Goal: Task Accomplishment & Management: Manage account settings

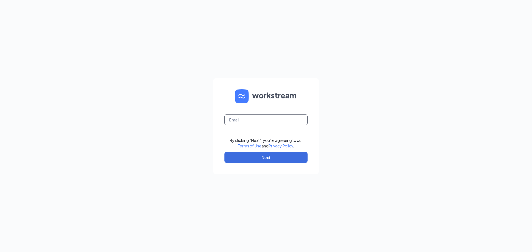
click at [268, 118] on input "text" at bounding box center [265, 119] width 83 height 11
type input "02786@chick-fil-a.com"
click at [250, 158] on button "Next" at bounding box center [265, 157] width 83 height 11
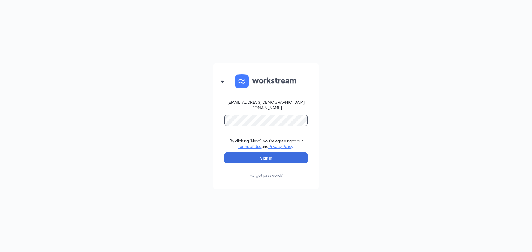
click at [224, 153] on button "Sign In" at bounding box center [265, 158] width 83 height 11
click at [266, 155] on button "Sign In" at bounding box center [265, 158] width 83 height 11
click at [216, 132] on form "02786@chick-fil-a.com Your account is disabled. By clicking "Next", you're agre…" at bounding box center [265, 126] width 105 height 126
click at [224, 85] on icon "ArrowLeftNew" at bounding box center [222, 81] width 7 height 7
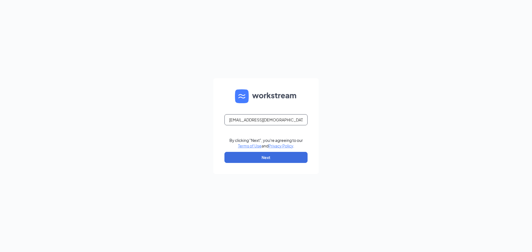
click at [293, 119] on input "02786@chick-fil-a.com" at bounding box center [265, 119] width 83 height 11
type input "recruiting@cfaburleson.com"
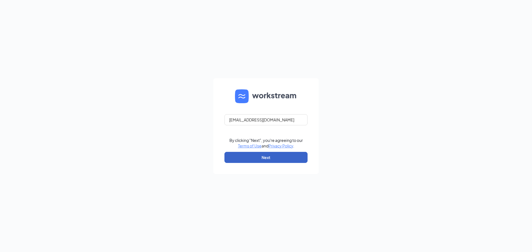
click at [270, 160] on button "Next" at bounding box center [265, 157] width 83 height 11
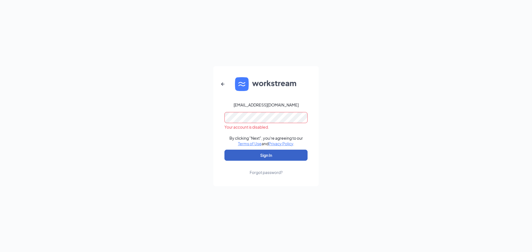
click at [272, 153] on button "Sign In" at bounding box center [265, 155] width 83 height 11
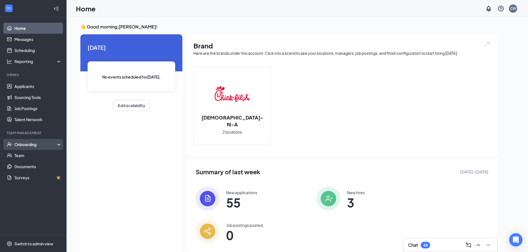
click at [38, 142] on div "Onboarding" at bounding box center [33, 144] width 66 height 11
click at [28, 159] on link "Overview" at bounding box center [37, 155] width 47 height 11
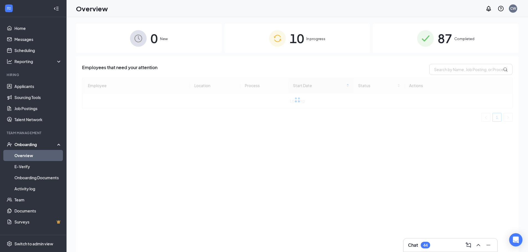
click at [273, 35] on img at bounding box center [277, 38] width 17 height 17
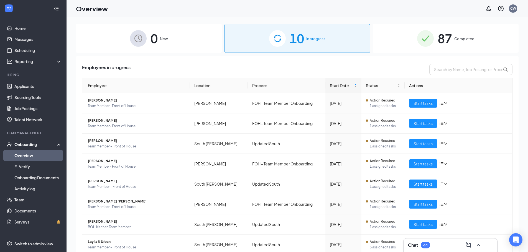
click at [337, 86] on span "Start Date" at bounding box center [341, 86] width 23 height 6
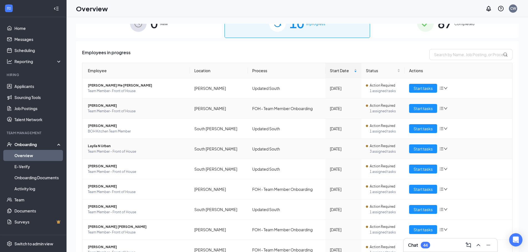
scroll to position [28, 0]
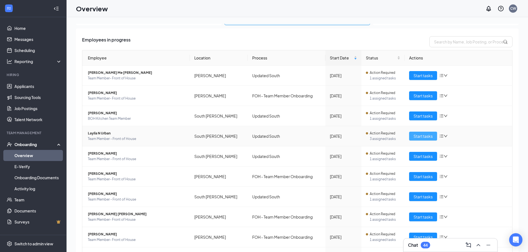
click at [413, 137] on span "Start tasks" at bounding box center [422, 136] width 19 height 6
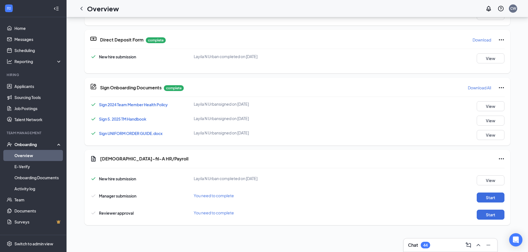
scroll to position [55, 0]
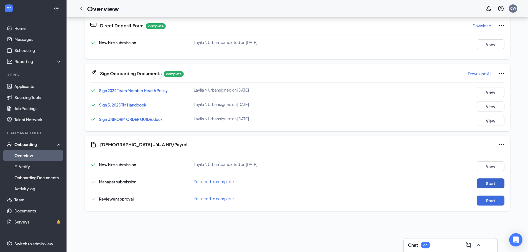
click at [489, 183] on button "Start" at bounding box center [491, 184] width 28 height 10
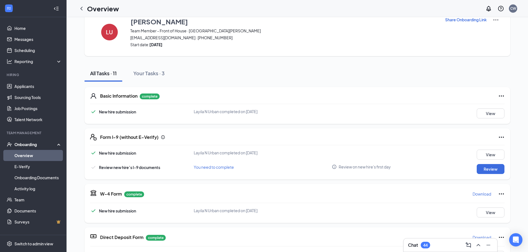
scroll to position [0, 0]
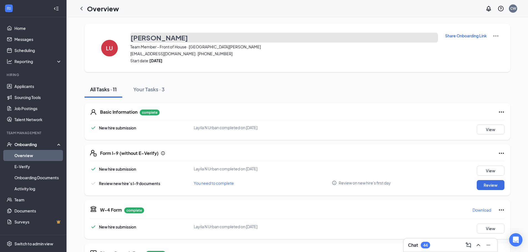
click at [133, 38] on h3 "[PERSON_NAME]" at bounding box center [158, 37] width 57 height 9
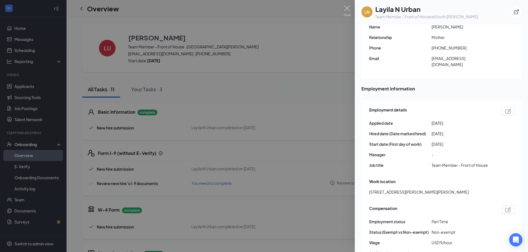
scroll to position [249, 0]
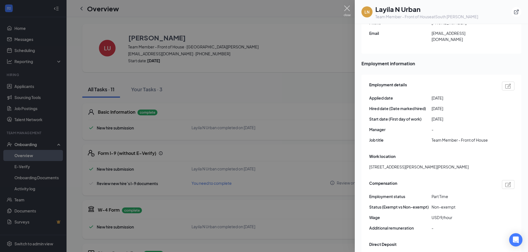
click at [348, 11] on img at bounding box center [347, 11] width 7 height 11
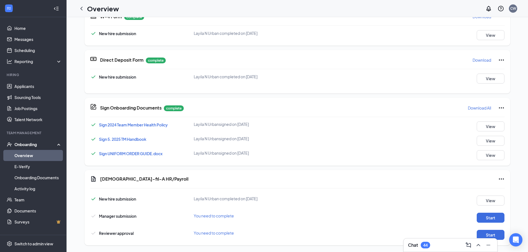
scroll to position [194, 0]
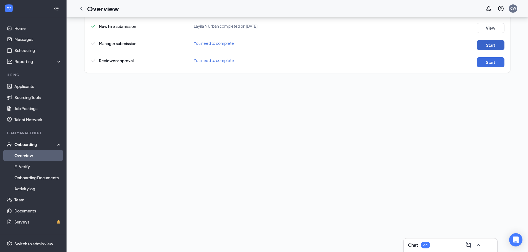
click at [485, 47] on button "Start" at bounding box center [491, 45] width 28 height 10
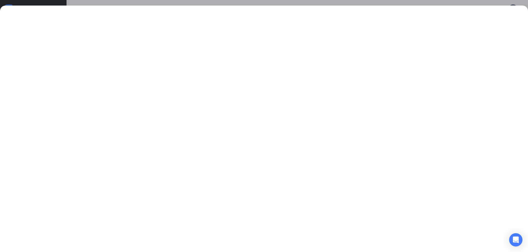
scroll to position [0, 0]
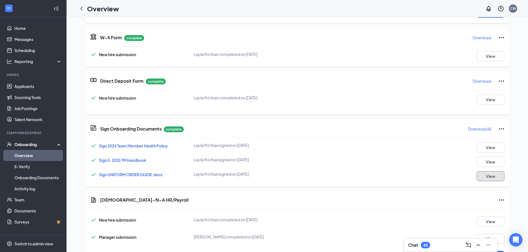
click at [482, 175] on button "View" at bounding box center [491, 177] width 28 height 10
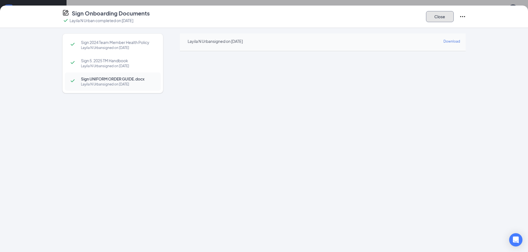
click at [442, 17] on button "Close" at bounding box center [440, 16] width 28 height 11
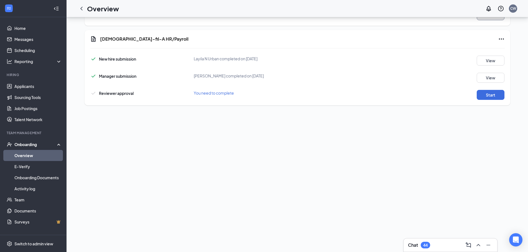
scroll to position [166, 0]
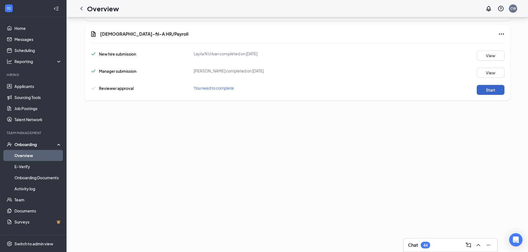
click at [488, 92] on button "Start" at bounding box center [491, 90] width 28 height 10
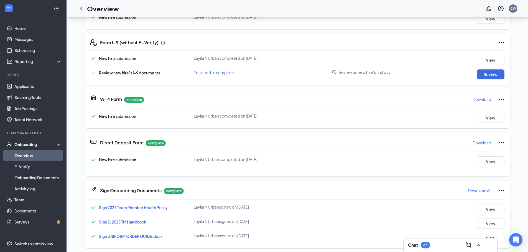
scroll to position [0, 0]
